Goal: Book appointment/travel/reservation

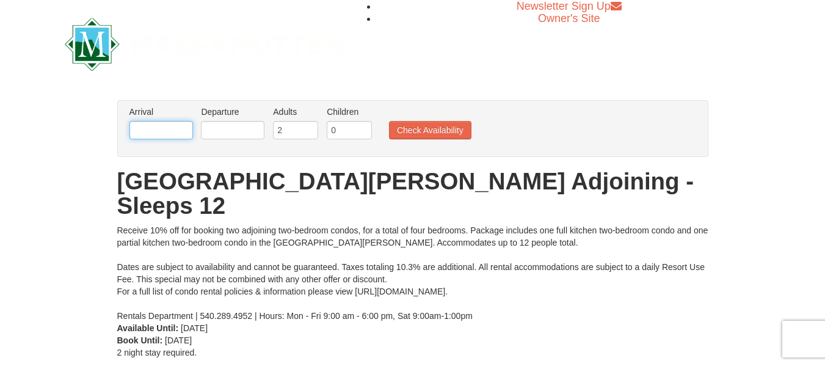
click at [154, 125] on input "text" at bounding box center [160, 130] width 63 height 18
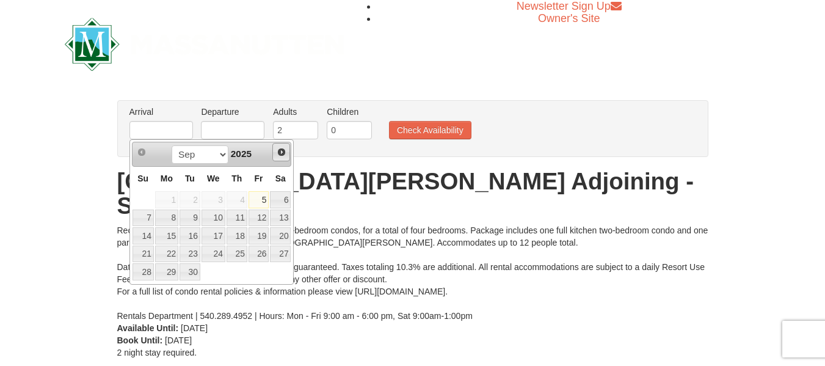
click at [283, 151] on span "Next" at bounding box center [281, 152] width 10 height 10
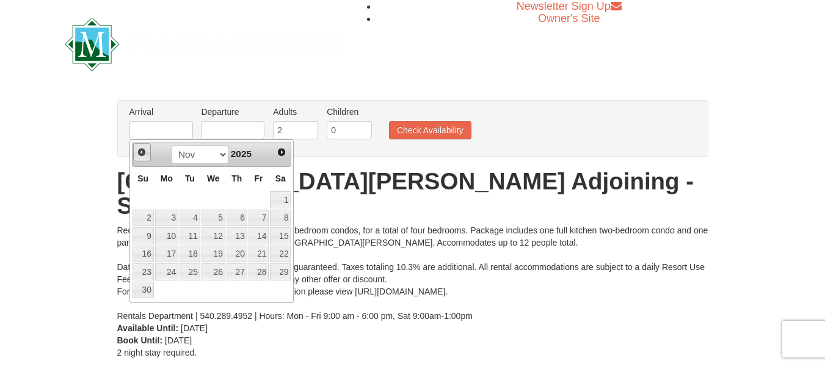
click at [140, 152] on span "Prev" at bounding box center [142, 152] width 10 height 10
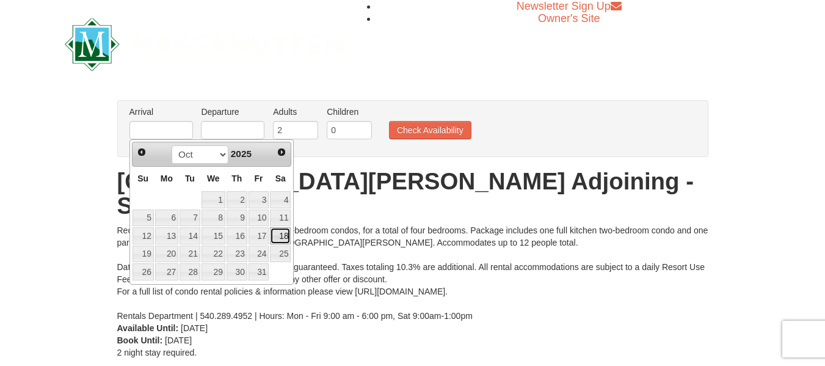
click at [284, 238] on link "18" at bounding box center [280, 235] width 21 height 17
type input "[DATE]"
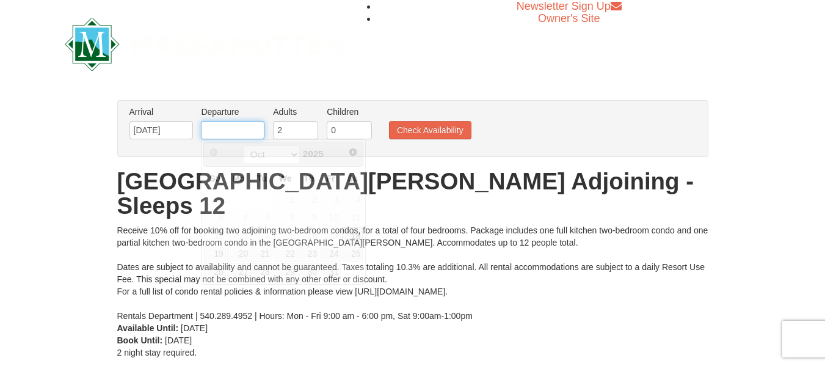
click at [249, 129] on input "text" at bounding box center [232, 130] width 63 height 18
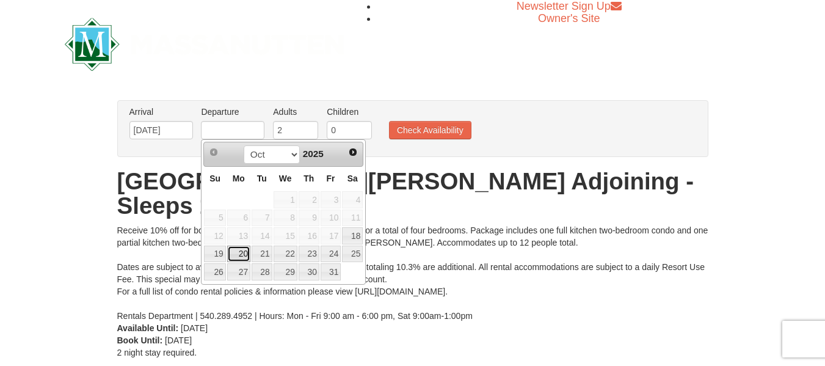
click at [241, 252] on link "20" at bounding box center [238, 253] width 23 height 17
type input "[DATE]"
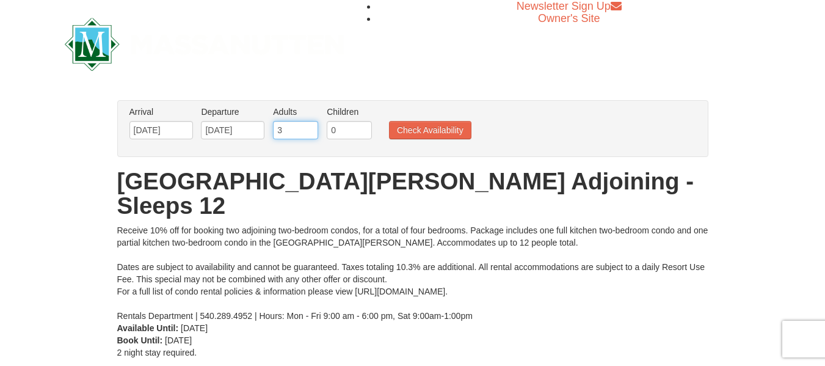
click at [310, 126] on input "3" at bounding box center [295, 130] width 45 height 18
click at [310, 126] on input "6" at bounding box center [295, 130] width 45 height 18
click at [310, 126] on input "8" at bounding box center [295, 130] width 45 height 18
click at [310, 126] on input "10" at bounding box center [295, 130] width 45 height 18
click at [310, 126] on input "12" at bounding box center [295, 130] width 45 height 18
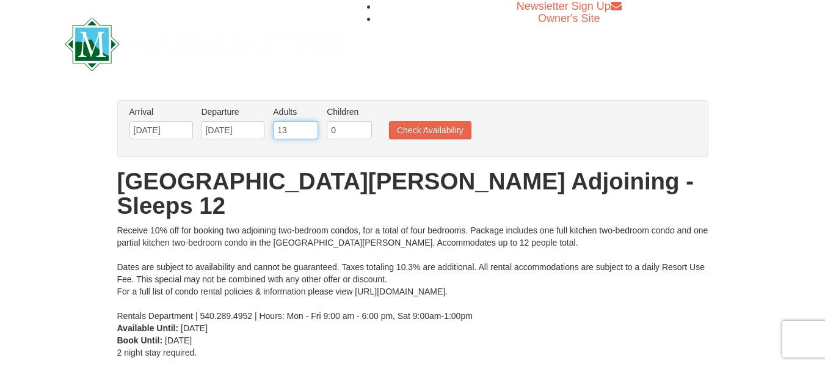
click at [310, 126] on input "13" at bounding box center [295, 130] width 45 height 18
click at [308, 133] on input "12" at bounding box center [295, 130] width 45 height 18
click at [309, 135] on input "11" at bounding box center [295, 130] width 45 height 18
type input "10"
click at [309, 135] on input "10" at bounding box center [295, 130] width 45 height 18
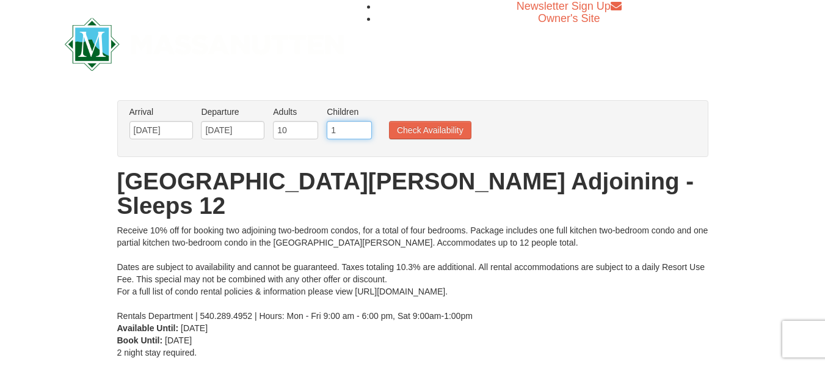
click at [362, 126] on input "1" at bounding box center [349, 130] width 45 height 18
type input "2"
click at [362, 126] on input "2" at bounding box center [349, 130] width 45 height 18
click at [428, 128] on button "Check Availability" at bounding box center [430, 130] width 82 height 18
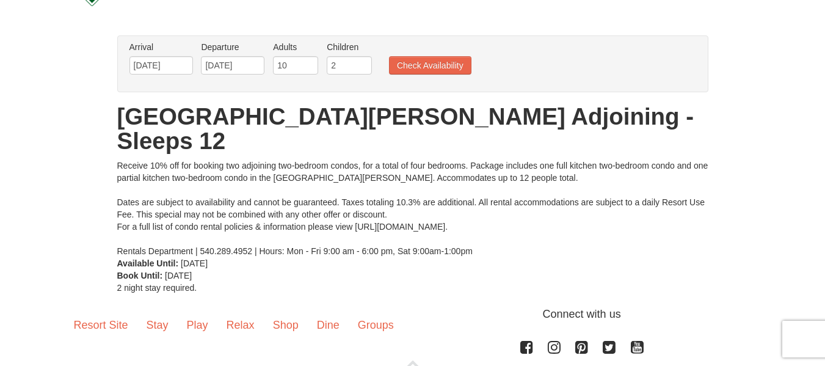
scroll to position [70, 0]
